Goal: Information Seeking & Learning: Check status

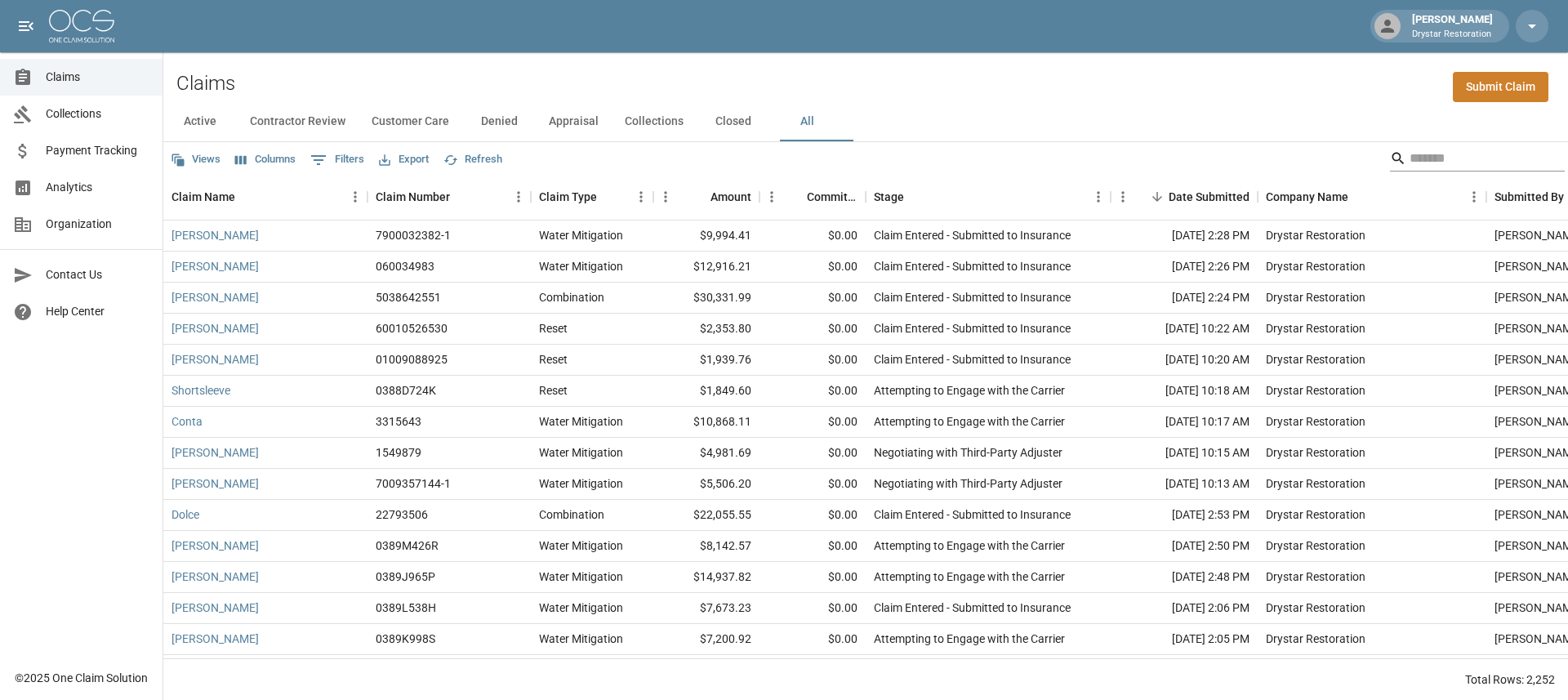
click at [1498, 153] on input "Search" at bounding box center [1475, 158] width 131 height 27
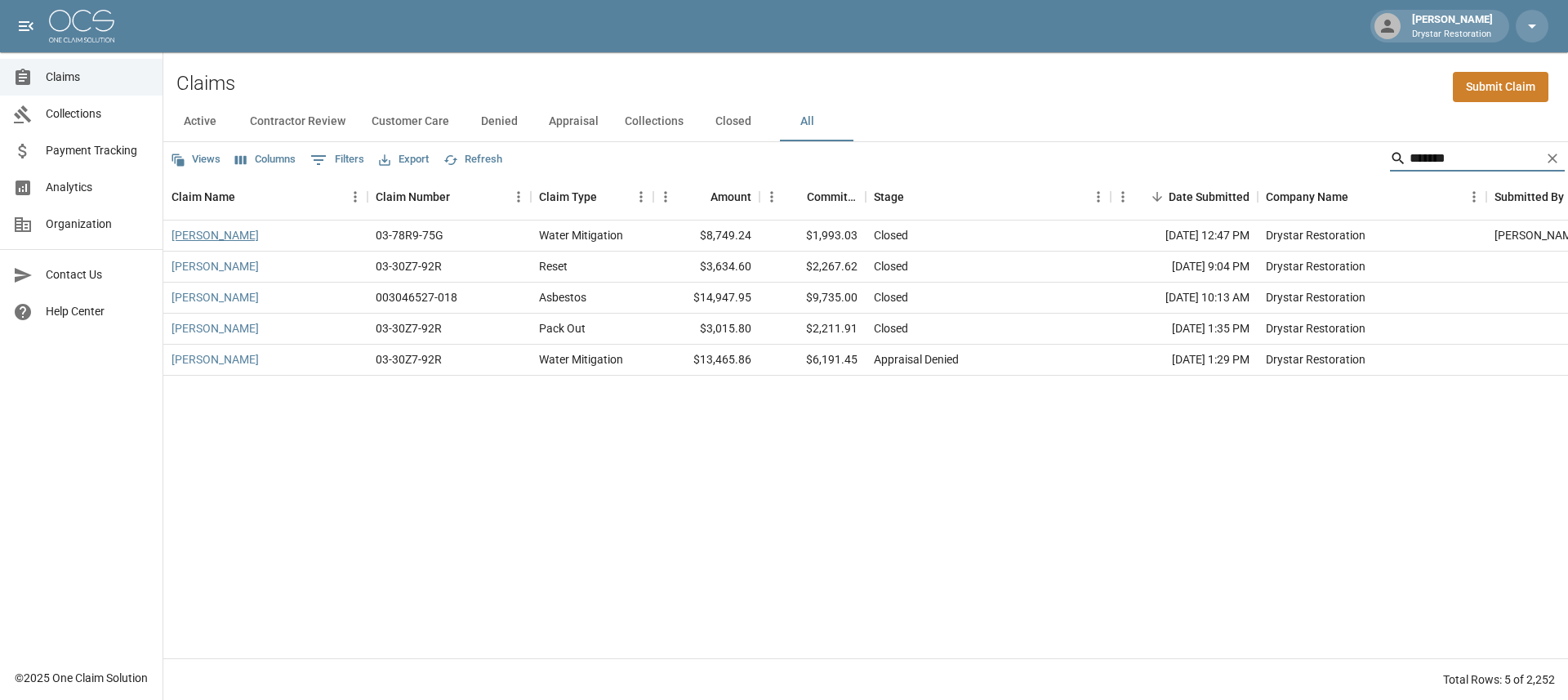
type input "*******"
click at [245, 235] on link "[PERSON_NAME]" at bounding box center [215, 236] width 87 height 17
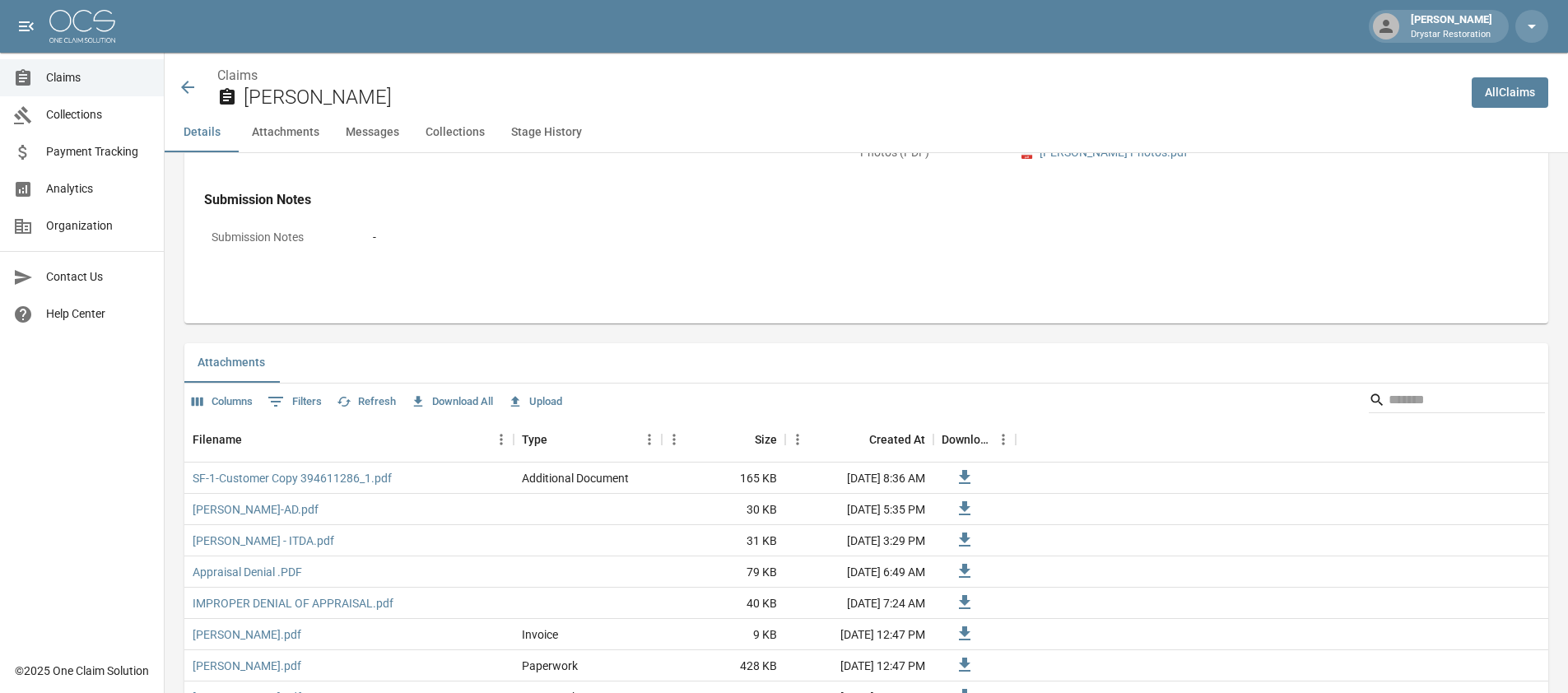
scroll to position [909, 0]
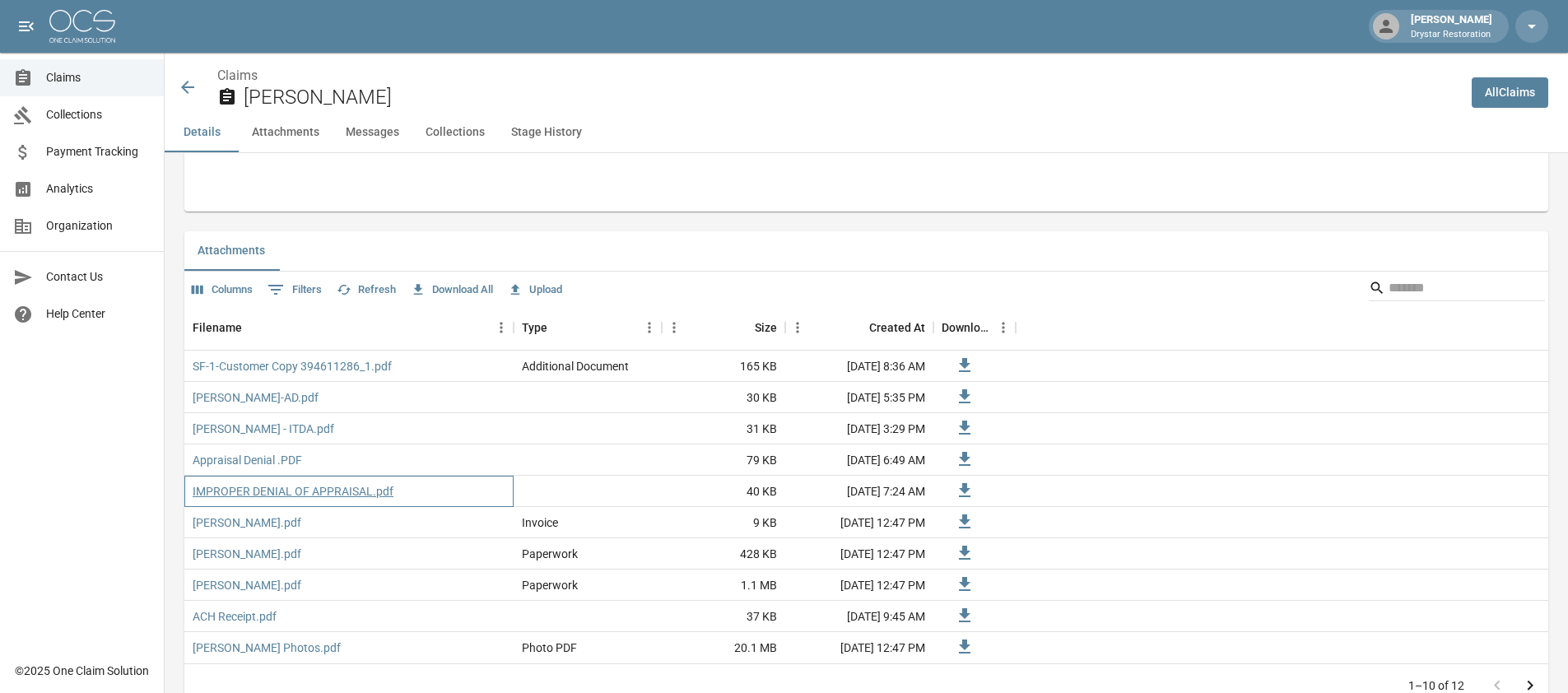
click at [381, 492] on link "IMPROPER DENIAL OF APPRAISAL.pdf" at bounding box center [292, 492] width 200 height 17
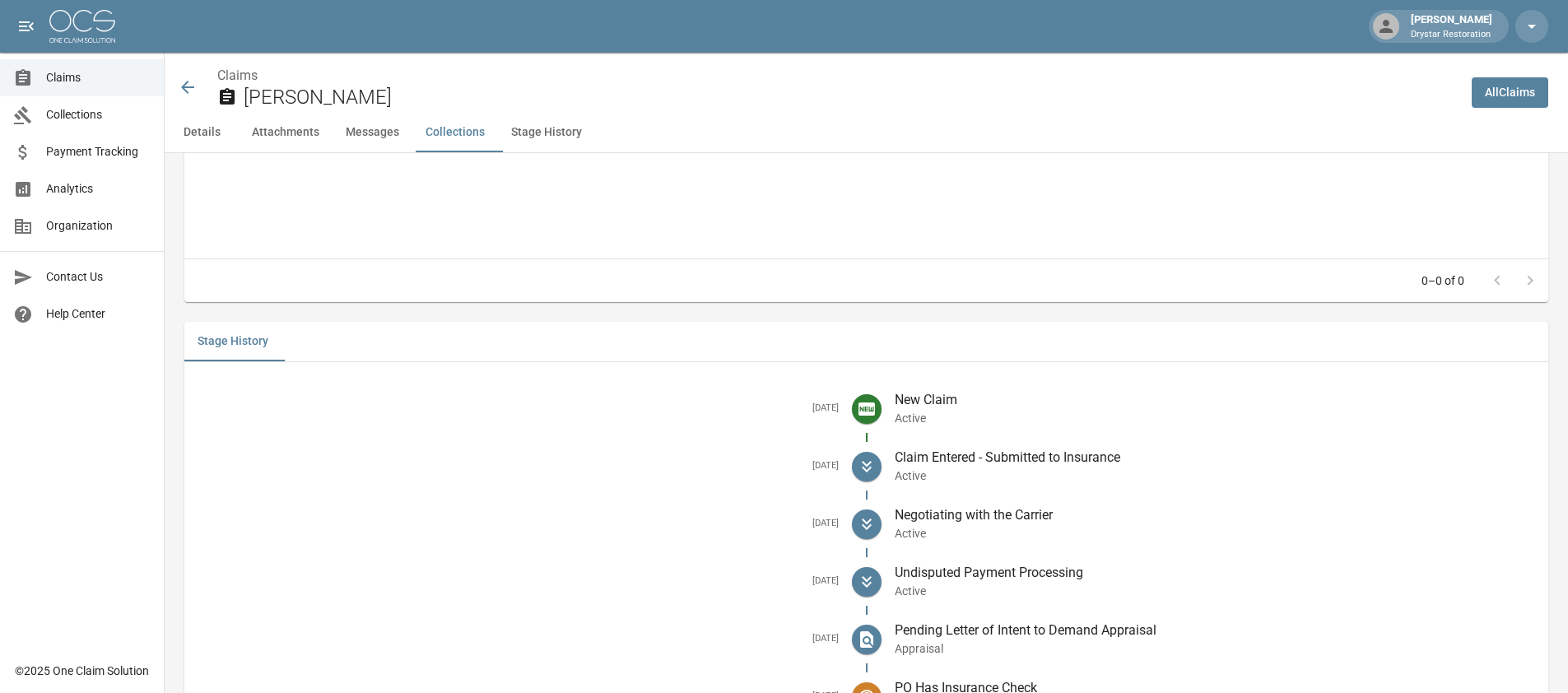
scroll to position [1370, 0]
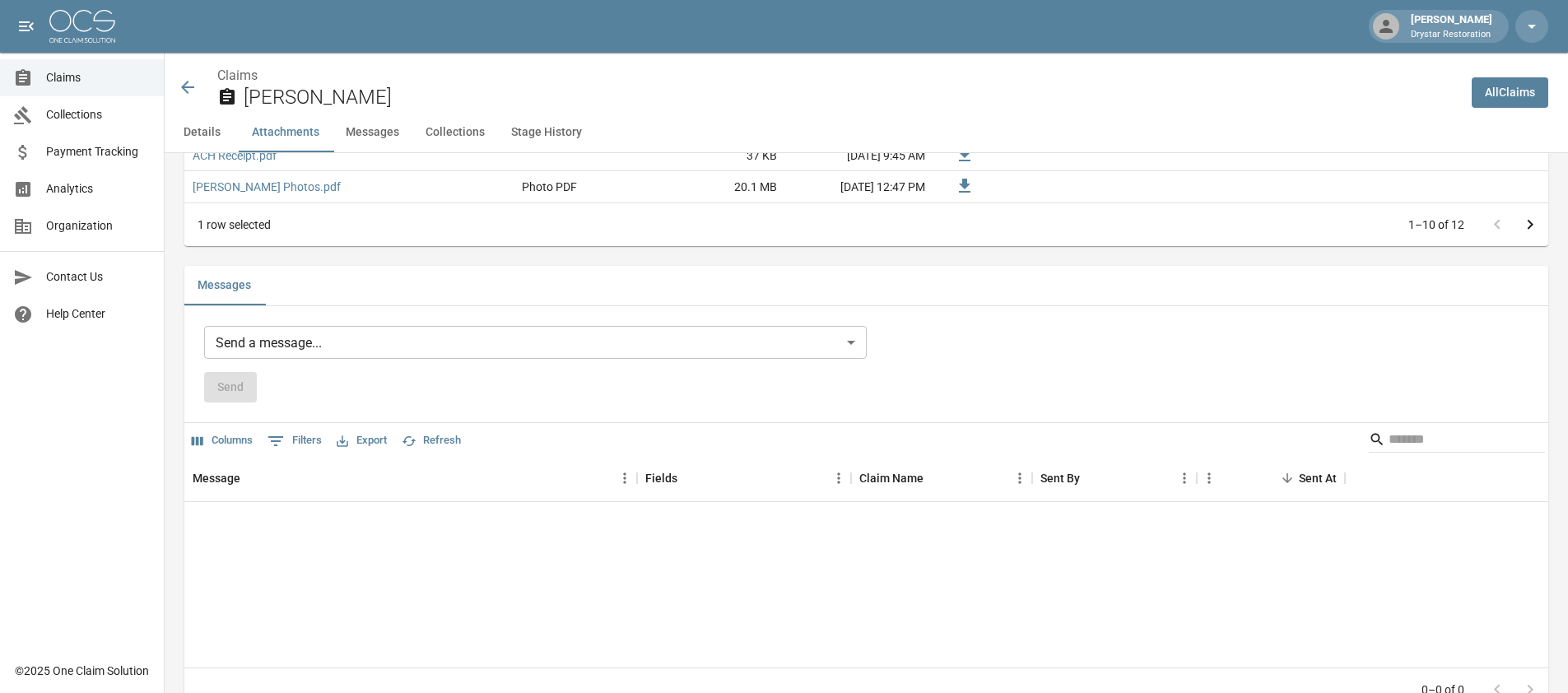
click at [177, 83] on div "Claims [PERSON_NAME]" at bounding box center [811, 83] width 1293 height 60
click at [181, 85] on icon at bounding box center [188, 88] width 20 height 20
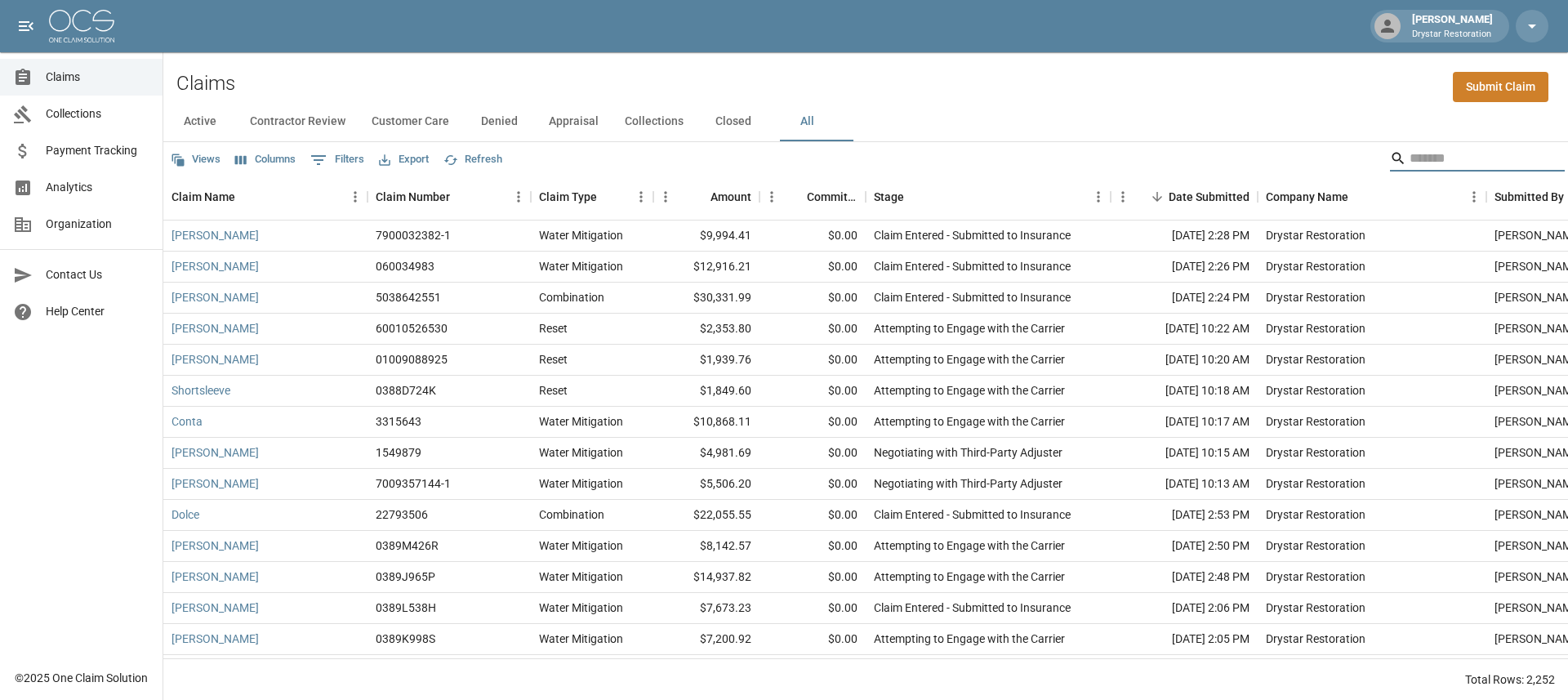
click at [1410, 158] on input "Search" at bounding box center [1475, 158] width 131 height 27
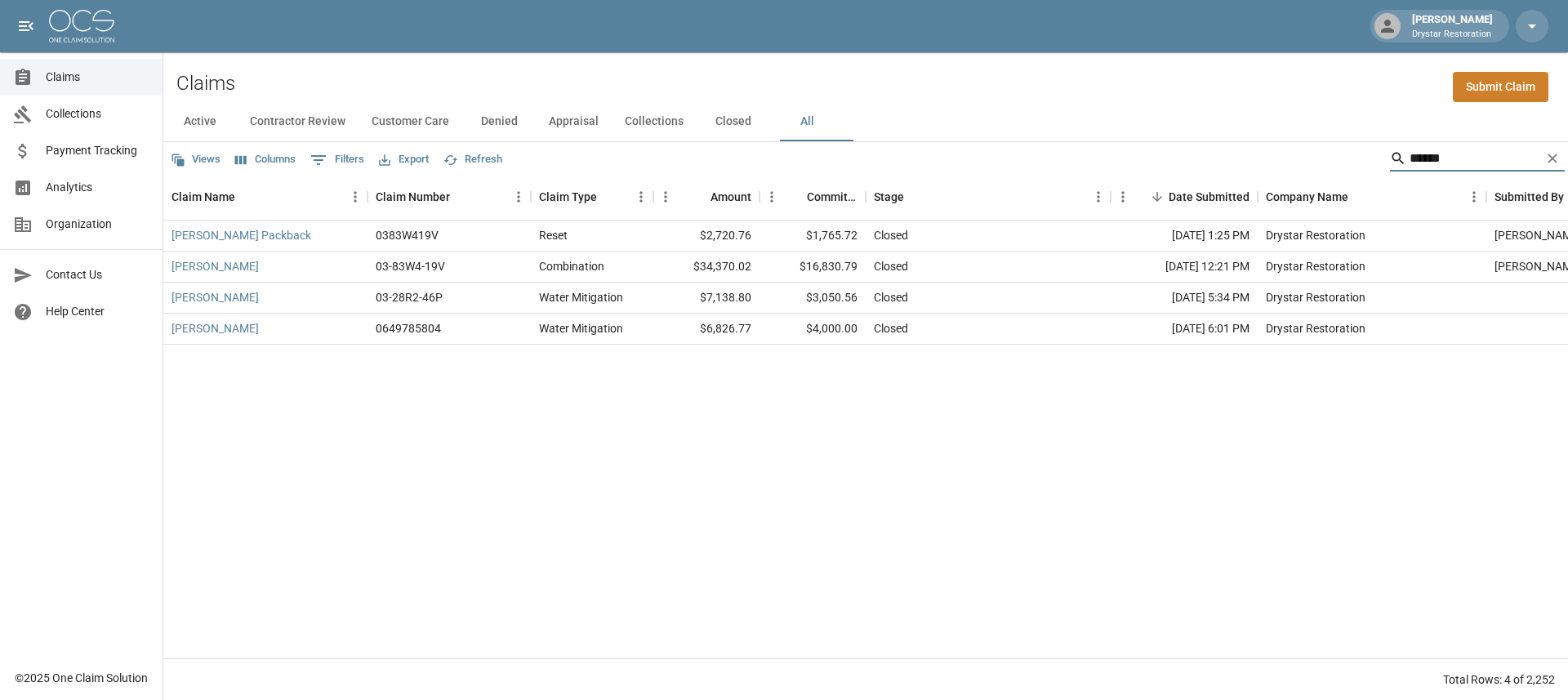
type input "******"
click at [734, 275] on div "$34,370.02" at bounding box center [706, 266] width 106 height 31
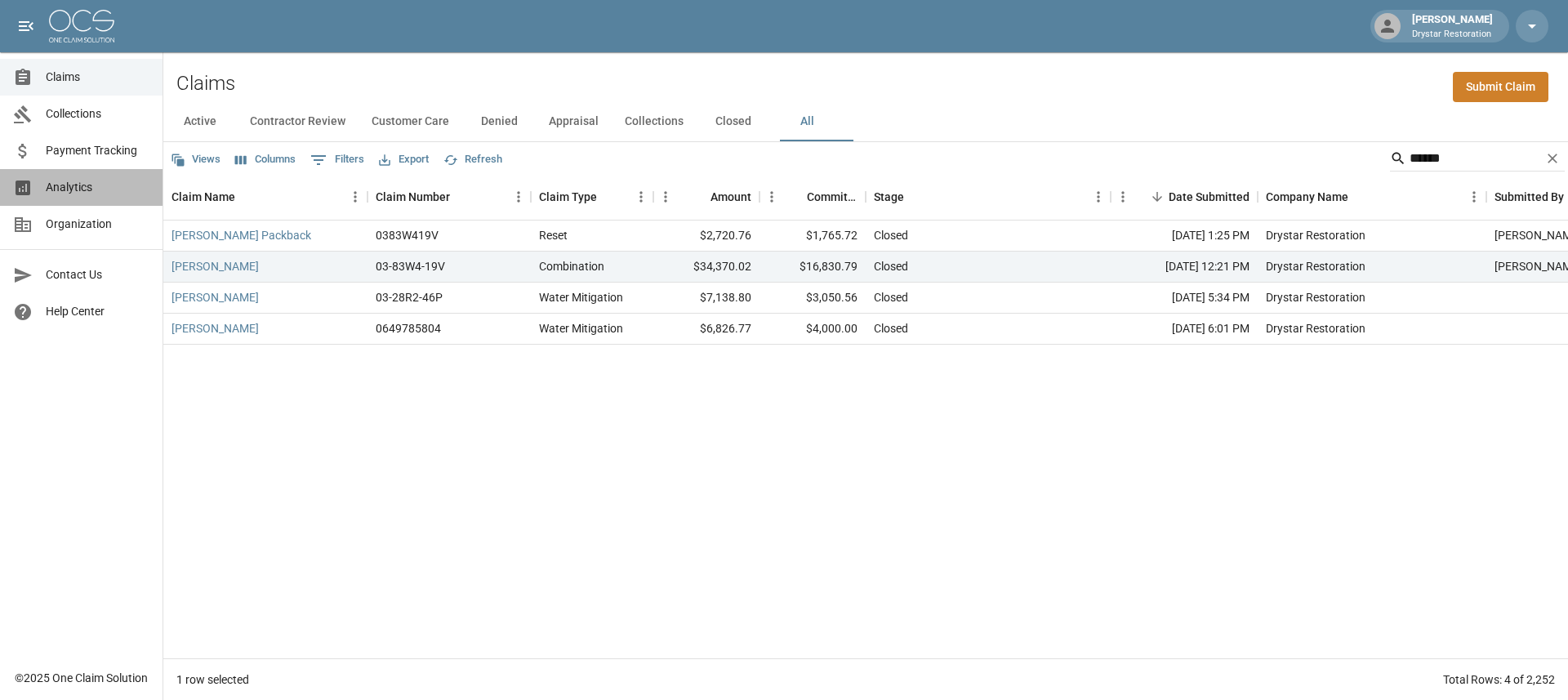
click at [52, 191] on span "Analytics" at bounding box center [97, 187] width 104 height 17
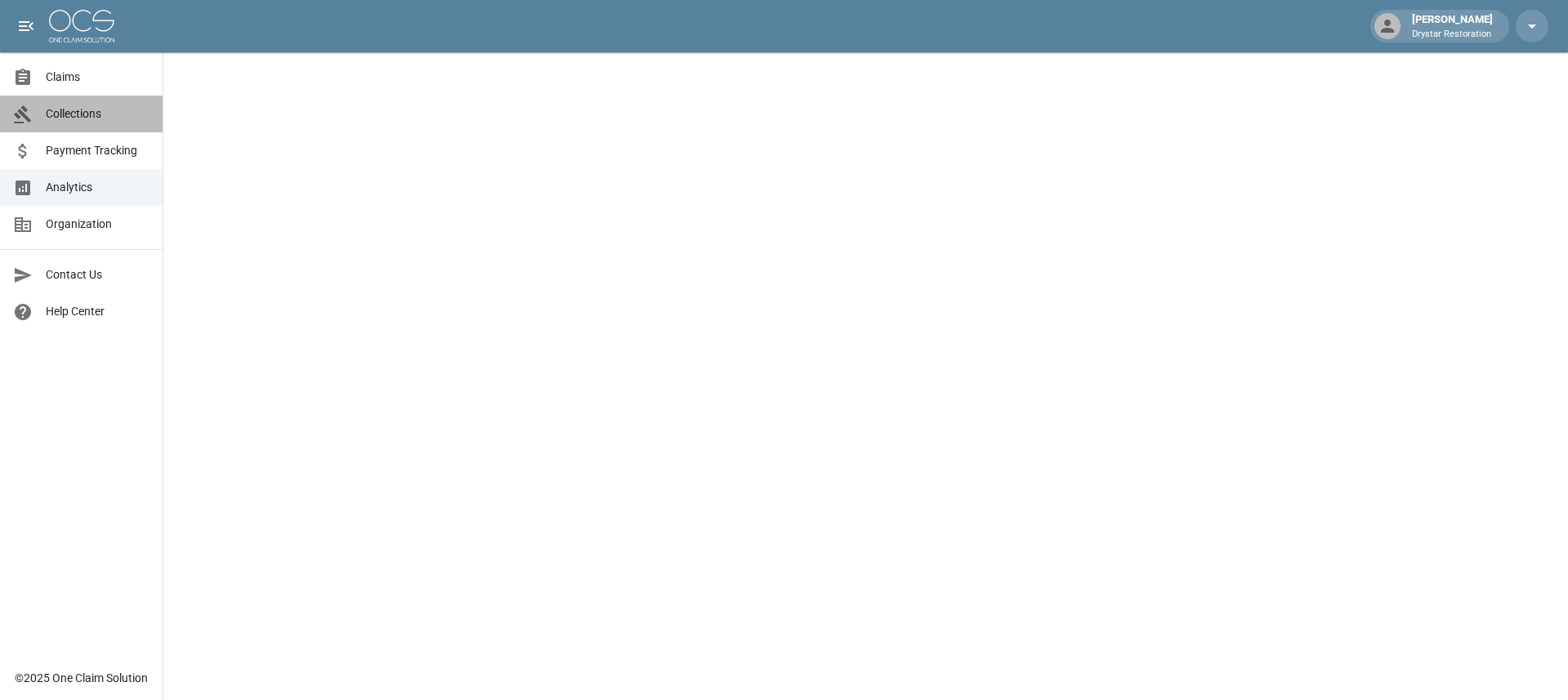
click at [94, 110] on span "Collections" at bounding box center [97, 114] width 104 height 17
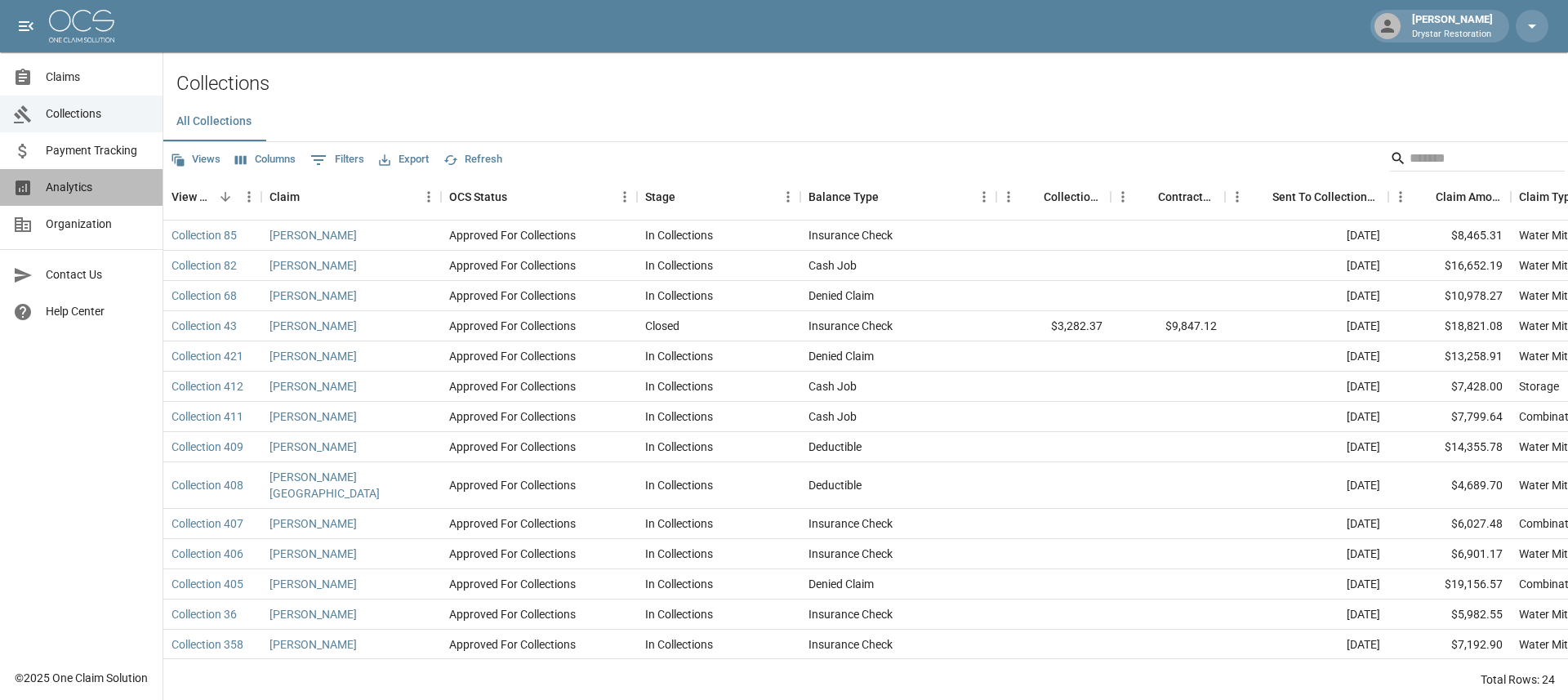
click at [78, 185] on span "Analytics" at bounding box center [97, 187] width 104 height 17
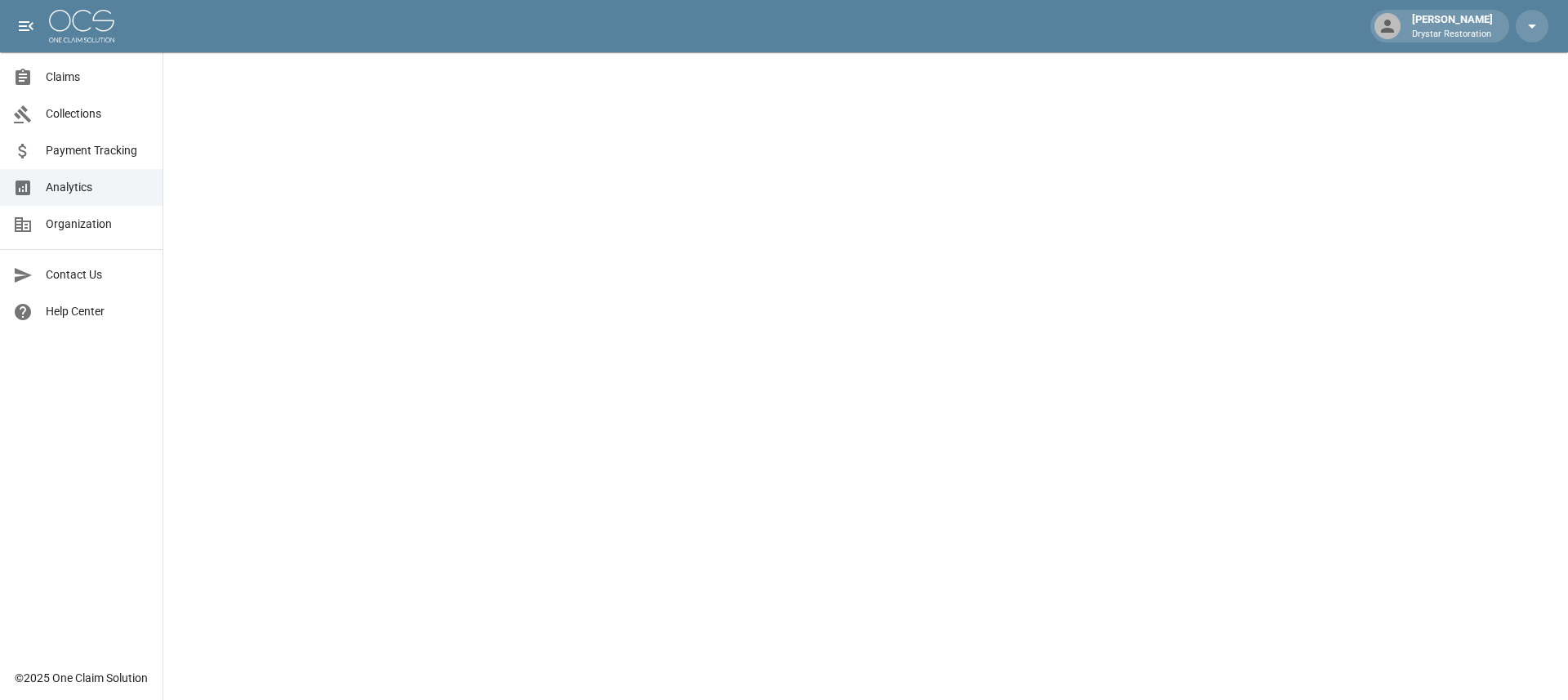
click at [3, 517] on div "Claims Collections Payment Tracking Analytics Organization Contact Us Help Cent…" at bounding box center [81, 330] width 163 height 660
click at [78, 27] on img at bounding box center [81, 26] width 66 height 32
